Goal: Transaction & Acquisition: Purchase product/service

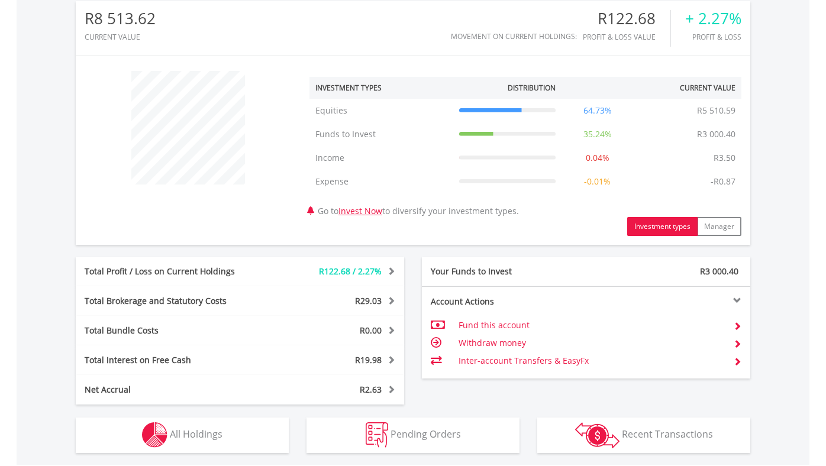
scroll to position [510, 0]
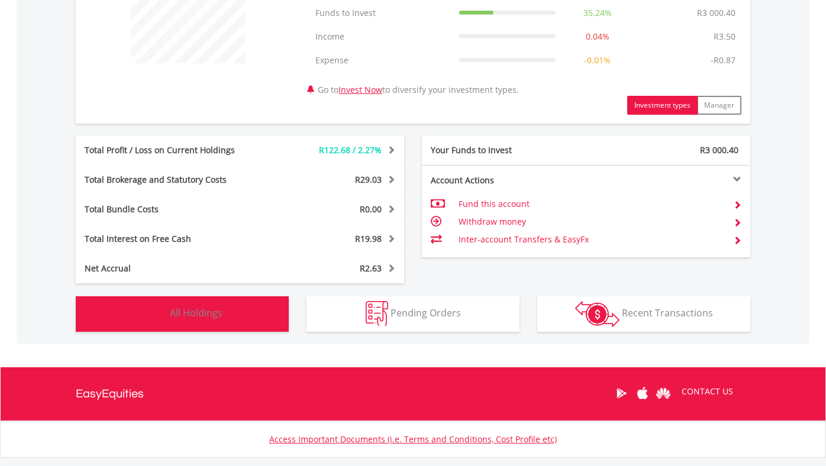
click at [164, 312] on img "button" at bounding box center [154, 313] width 25 height 25
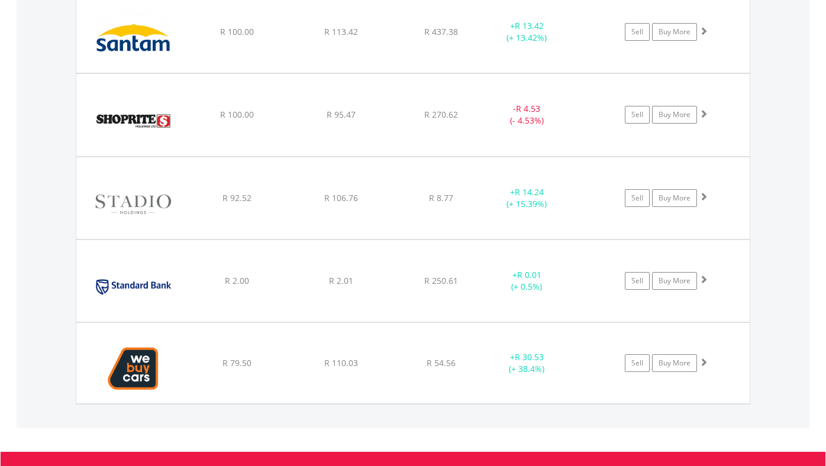
scroll to position [2854, 0]
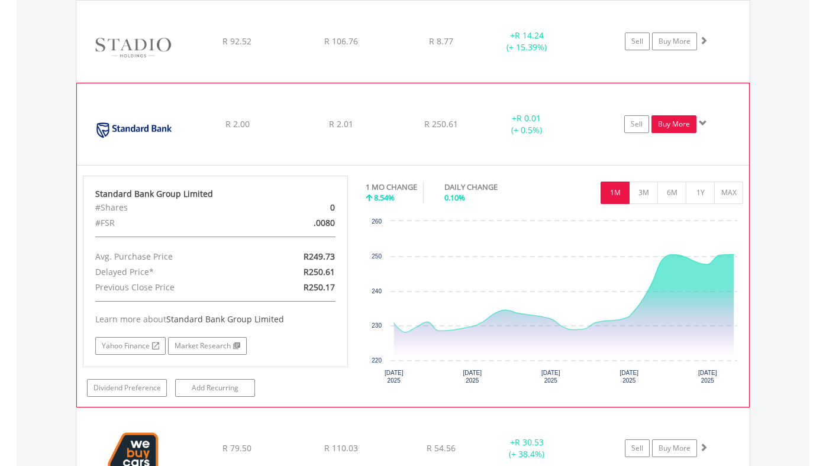
click at [674, 125] on link "Buy More" at bounding box center [673, 124] width 45 height 18
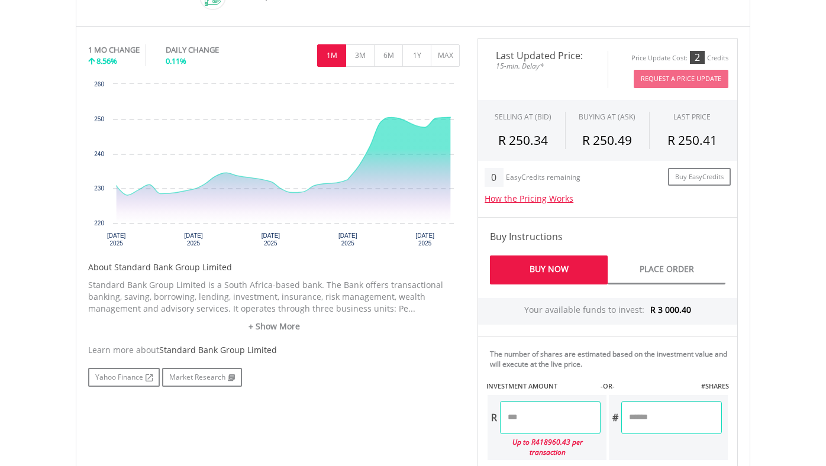
scroll to position [526, 0]
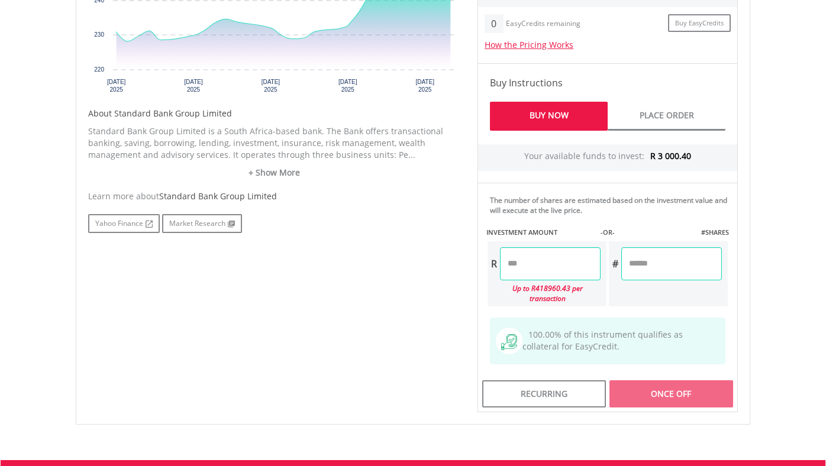
click at [528, 265] on input "number" at bounding box center [550, 263] width 101 height 33
type input "*"
click at [416, 342] on div "No chart available. 1 MO CHANGE 8.56% DAILY CHANGE 0.11% 1M 3M 6M 1Y MAX Chart …" at bounding box center [412, 149] width 667 height 528
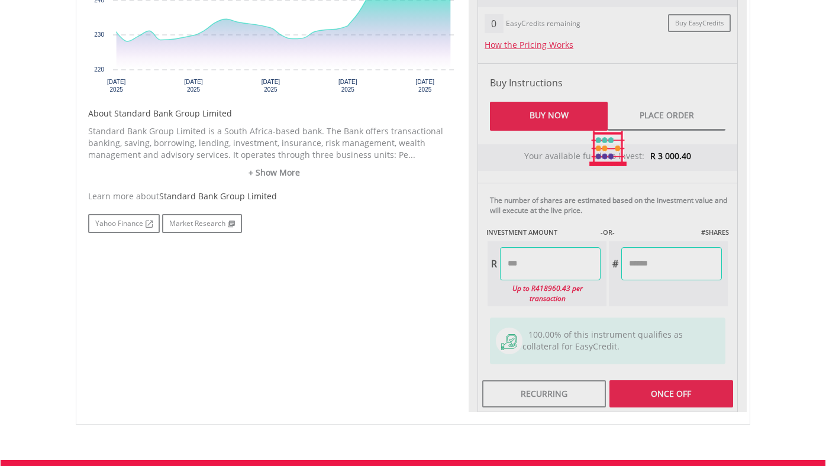
type input "******"
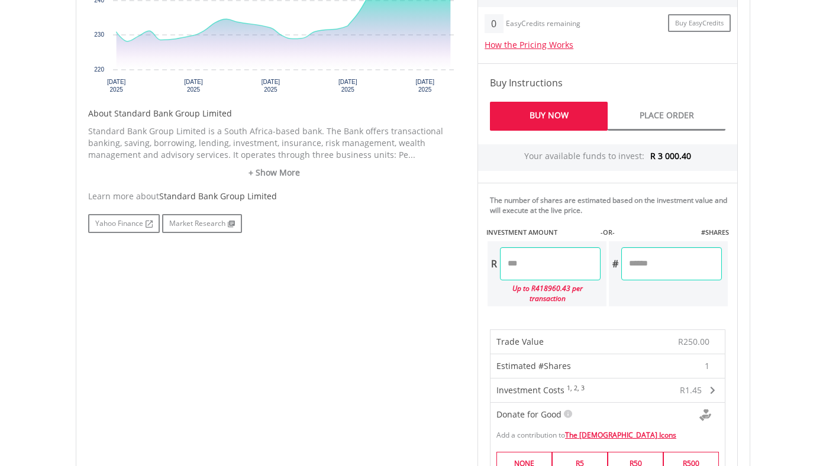
click at [654, 266] on input "*****" at bounding box center [671, 263] width 101 height 33
type input "*"
click at [324, 341] on div "No chart available. 1 MO CHANGE 8.56% DAILY CHANGE 0.11% 1M 3M 6M 1Y MAX Chart …" at bounding box center [412, 294] width 667 height 819
type input "******"
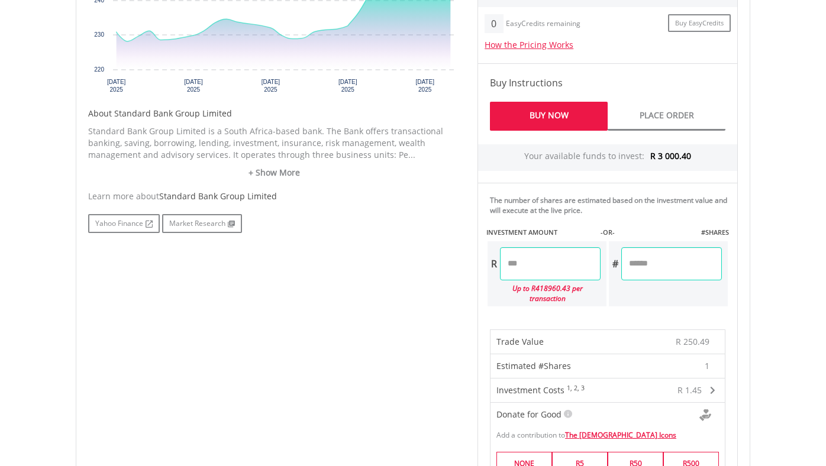
scroll to position [858, 0]
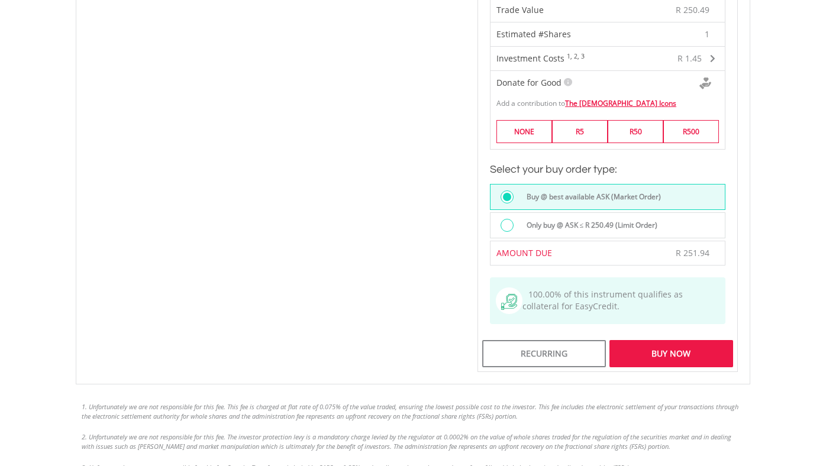
click at [675, 340] on div "Buy Now" at bounding box center [671, 353] width 124 height 27
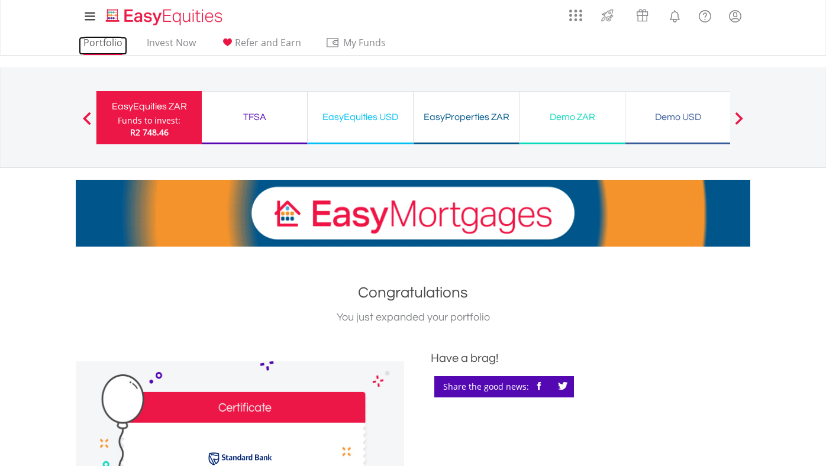
click at [108, 44] on link "Portfolio" at bounding box center [103, 46] width 49 height 18
